Goal: Information Seeking & Learning: Learn about a topic

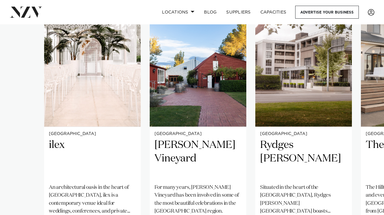
scroll to position [437, 0]
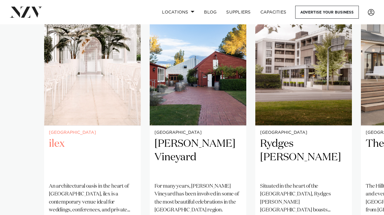
click at [137, 94] on img "1 / 4" at bounding box center [92, 60] width 97 height 130
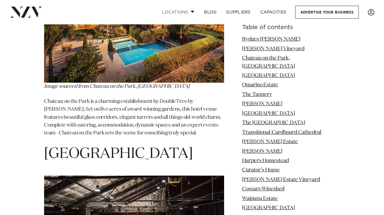
scroll to position [1251, 0]
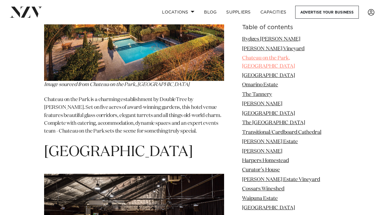
click at [285, 59] on link "Chateau on the Park, Hilton" at bounding box center [268, 62] width 53 height 13
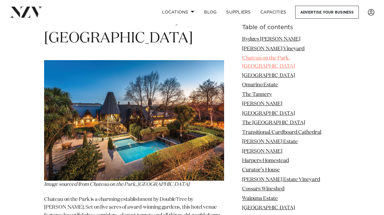
scroll to position [1150, 0]
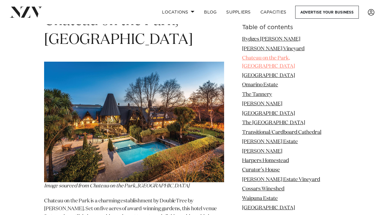
click at [285, 59] on link "Chateau on the Park, Hilton" at bounding box center [268, 62] width 53 height 13
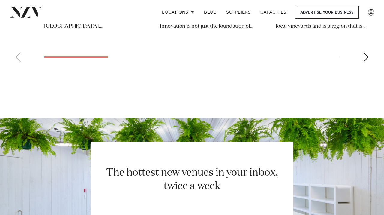
scroll to position [5536, 0]
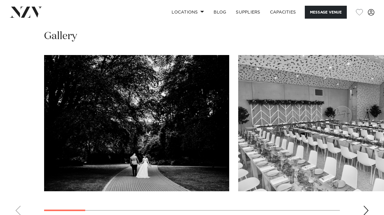
scroll to position [579, 0]
